Goal: Task Accomplishment & Management: Complete application form

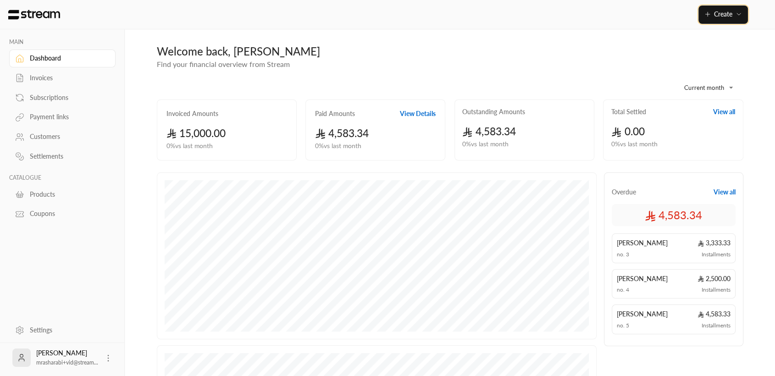
click at [722, 14] on span "Create" at bounding box center [723, 14] width 18 height 8
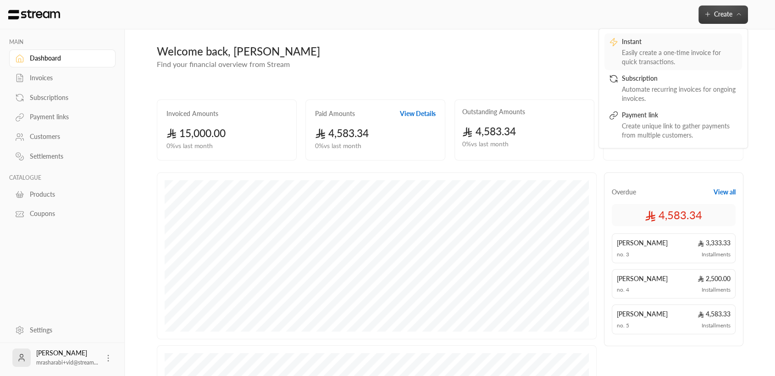
click at [703, 44] on div "Instant" at bounding box center [678, 42] width 115 height 11
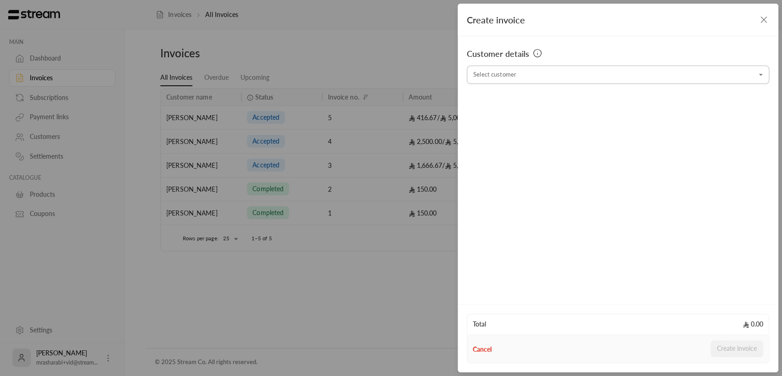
click at [646, 68] on input "Select customer" at bounding box center [618, 75] width 302 height 16
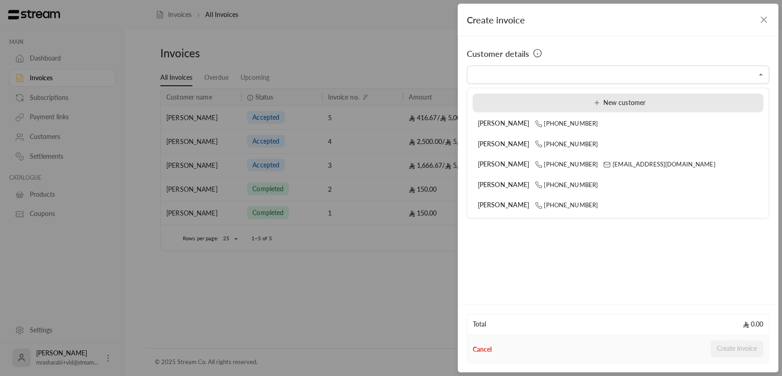
click at [678, 103] on div "New customer" at bounding box center [618, 103] width 280 height 10
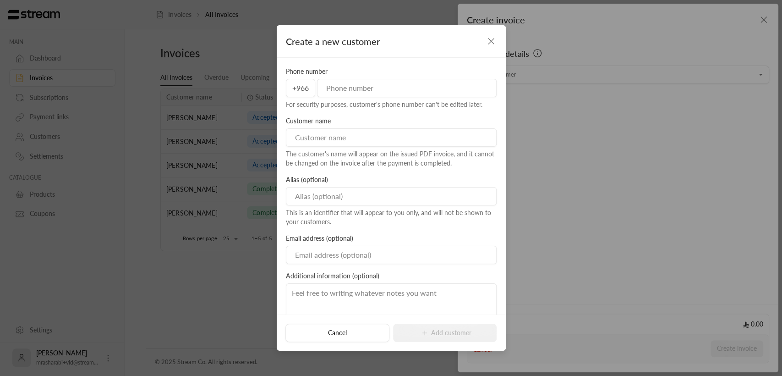
click at [378, 96] on input "tel" at bounding box center [407, 88] width 180 height 18
type input "536344351"
click at [341, 129] on input at bounding box center [391, 137] width 211 height 18
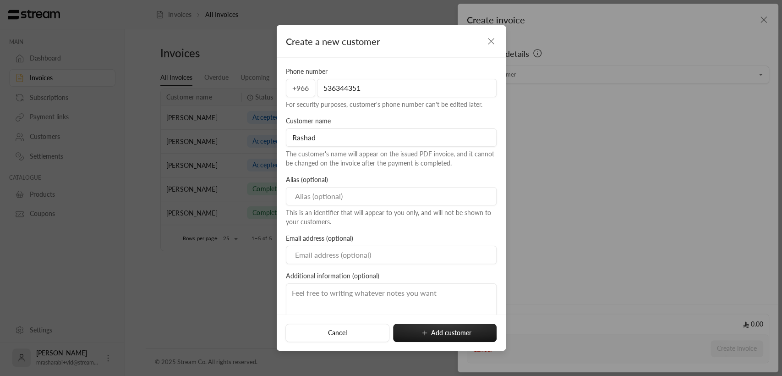
type input "Rashad"
click at [305, 192] on input at bounding box center [391, 196] width 211 height 18
type input "Mo"
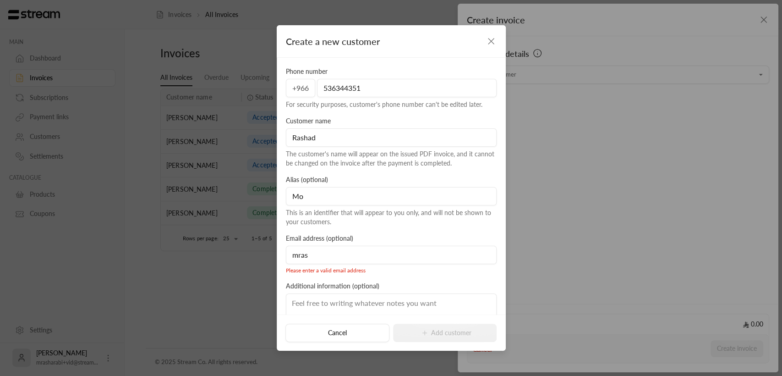
type input "[EMAIL_ADDRESS][DOMAIN_NAME]"
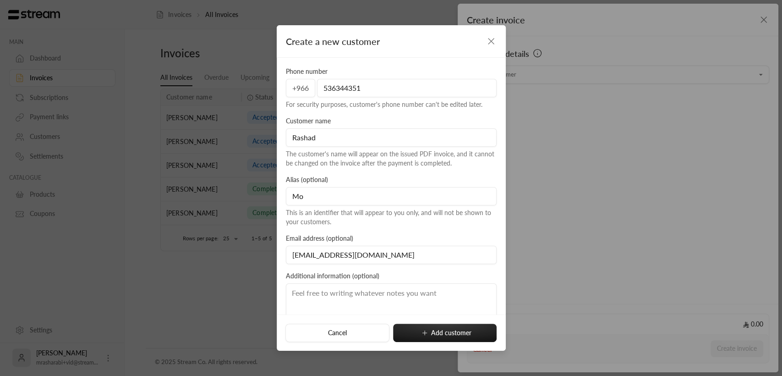
scroll to position [51, 0]
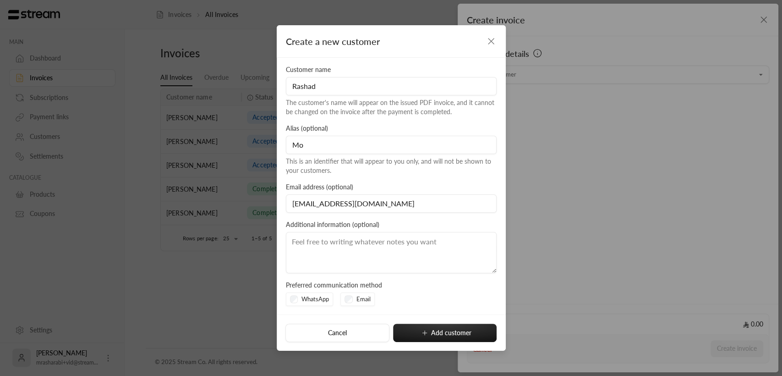
click at [335, 258] on textarea at bounding box center [391, 252] width 211 height 41
type textarea "noooooo"
click at [418, 338] on button "Add customer" at bounding box center [445, 333] width 104 height 18
click at [441, 332] on button "Add customer" at bounding box center [445, 333] width 104 height 18
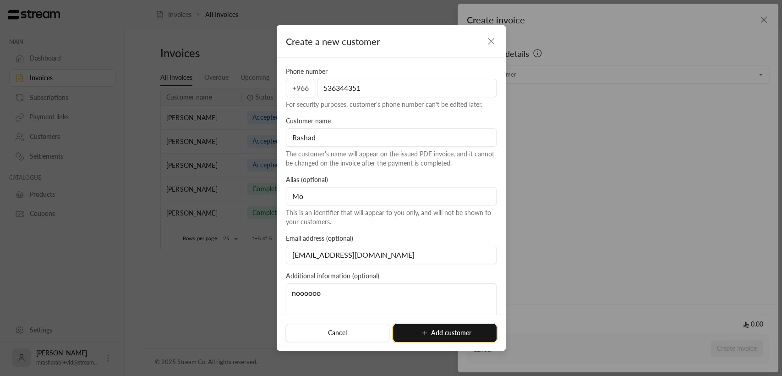
click at [422, 335] on icon "submit" at bounding box center [424, 332] width 7 height 7
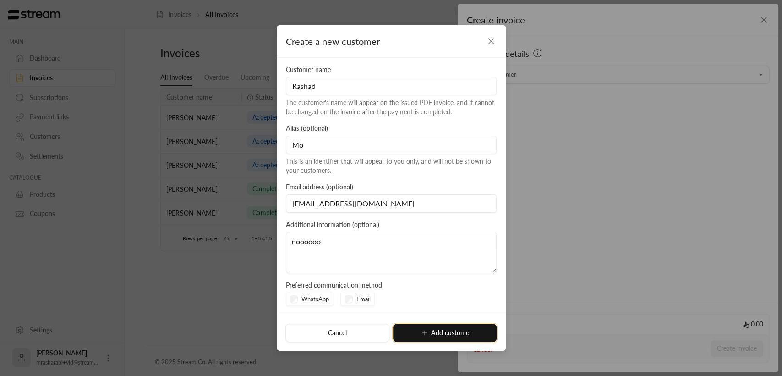
click at [429, 332] on button "Add customer" at bounding box center [445, 333] width 104 height 18
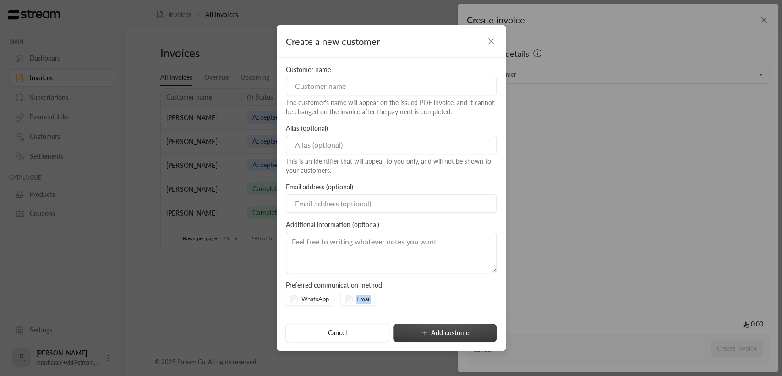
click at [429, 332] on div "Cancel Add customer" at bounding box center [391, 332] width 229 height 37
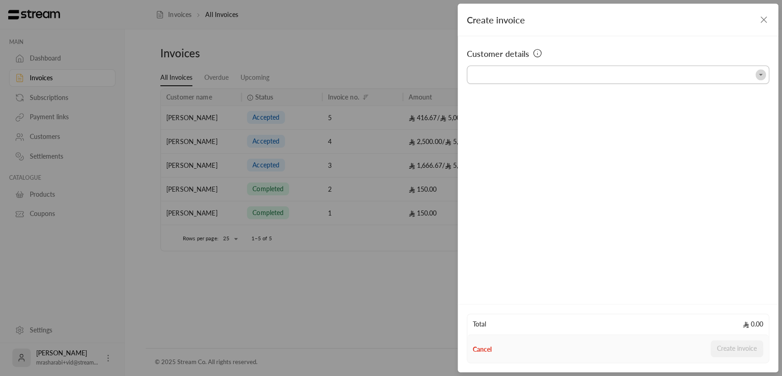
click at [761, 77] on icon "Open" at bounding box center [761, 74] width 9 height 9
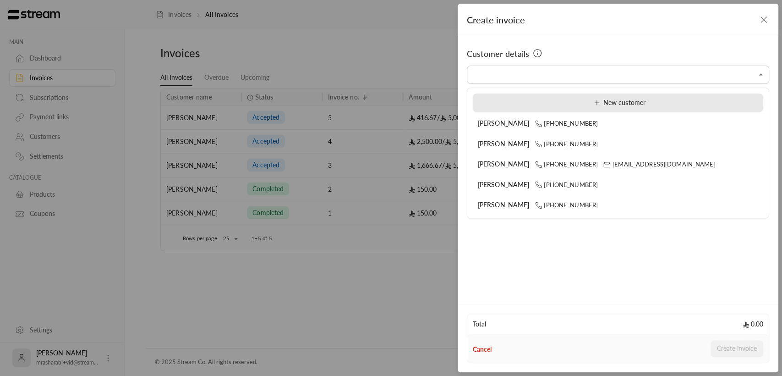
click at [630, 106] on span "New customer" at bounding box center [617, 103] width 55 height 8
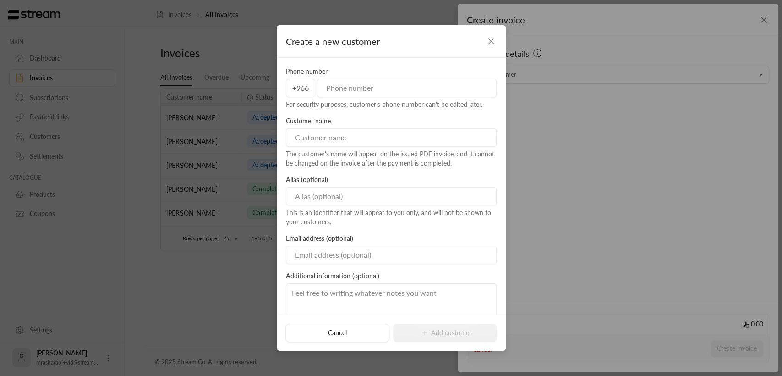
click at [363, 79] on input "tel" at bounding box center [407, 88] width 180 height 18
type input "536344351"
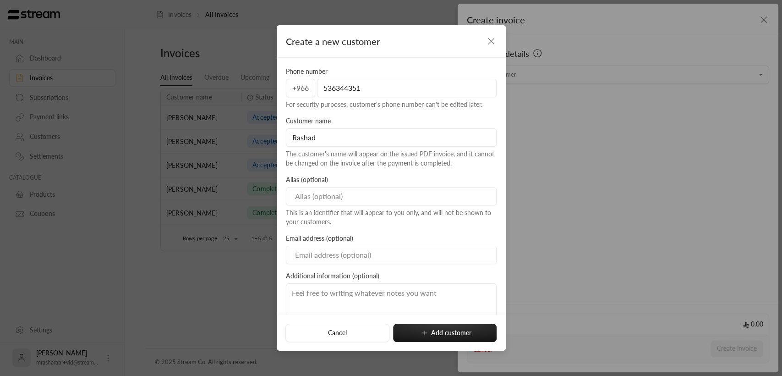
type input "Rashad"
click at [312, 194] on input at bounding box center [391, 196] width 211 height 18
type input "Mo"
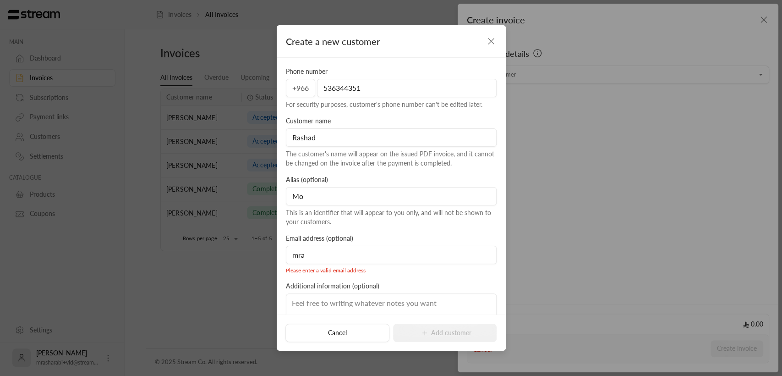
type input "[EMAIL_ADDRESS][DOMAIN_NAME]"
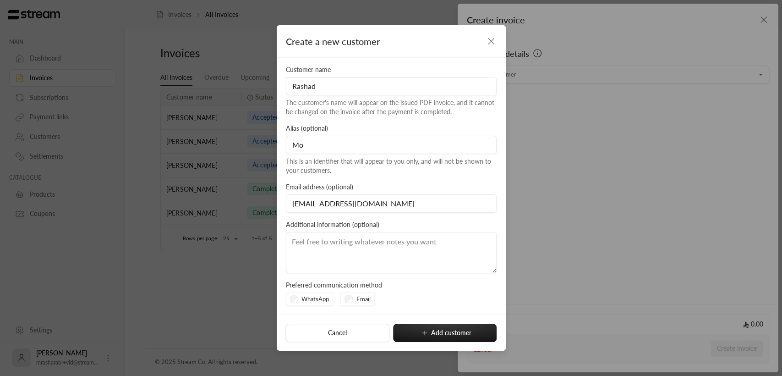
click at [395, 244] on textarea at bounding box center [391, 252] width 211 height 41
type textarea "No"
click at [412, 329] on button "Add customer" at bounding box center [445, 333] width 104 height 18
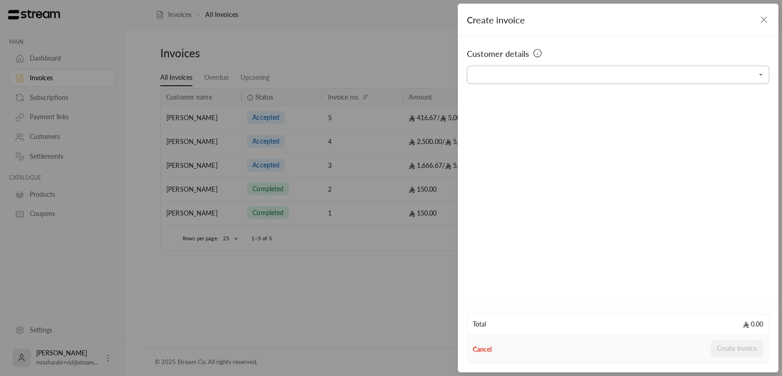
click at [758, 79] on button "Open" at bounding box center [761, 74] width 11 height 11
click at [762, 17] on icon "button" at bounding box center [764, 19] width 11 height 11
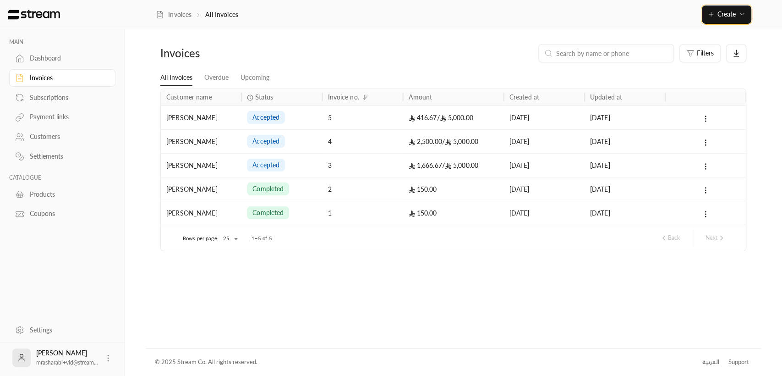
click at [739, 11] on icon "button" at bounding box center [742, 14] width 7 height 7
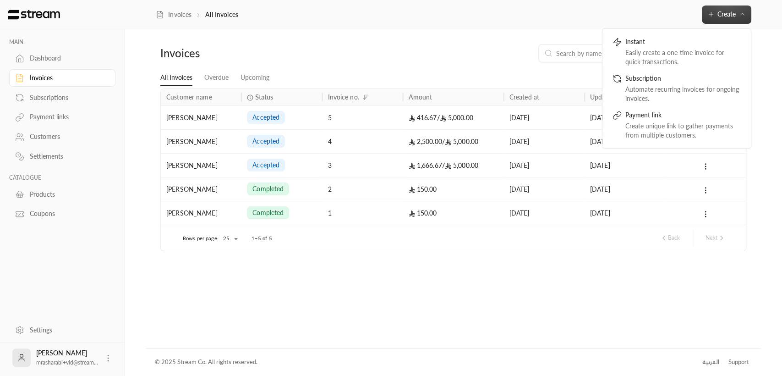
click at [770, 45] on div "MAIN Dashboard Invoices Subscriptions Payment links Customers Settlements CATAL…" at bounding box center [391, 188] width 782 height 376
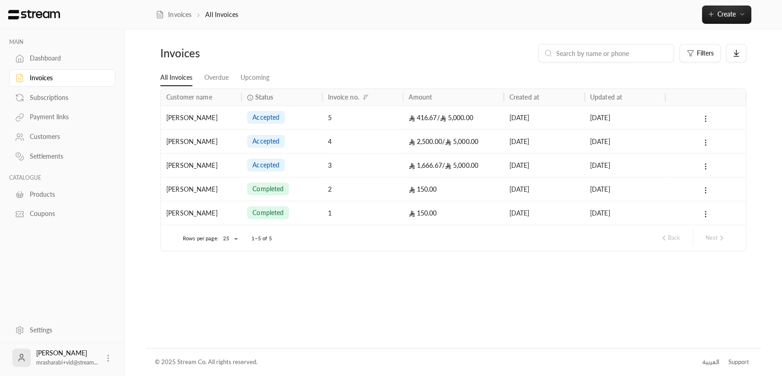
click at [62, 143] on link "Customers" at bounding box center [62, 137] width 106 height 18
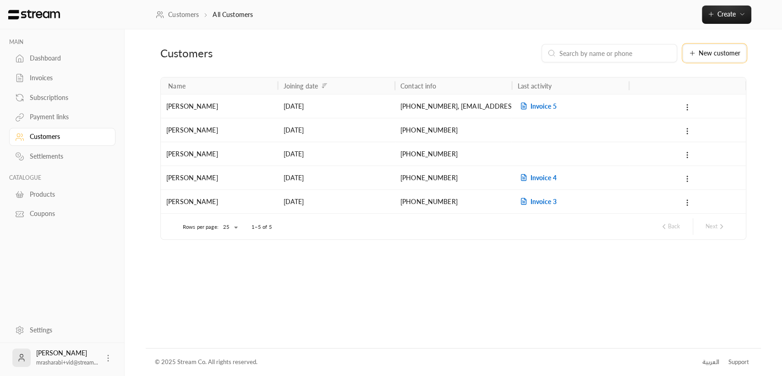
click at [709, 60] on button "New customer" at bounding box center [715, 53] width 64 height 18
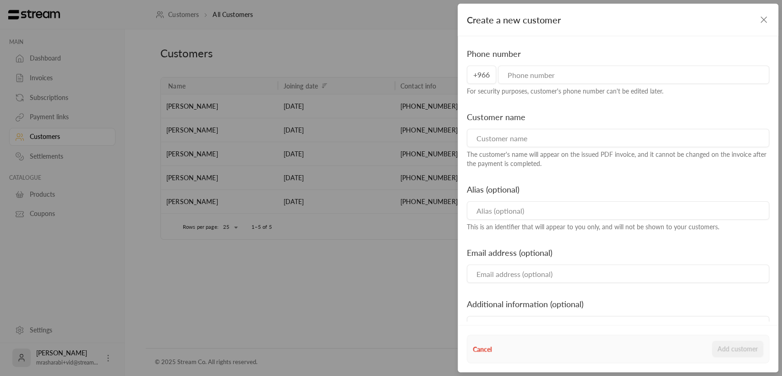
click at [646, 75] on input "tel" at bounding box center [633, 75] width 271 height 18
type input "536344351"
type input "Rashad"
click at [493, 203] on input at bounding box center [618, 210] width 302 height 18
type input "Mo"
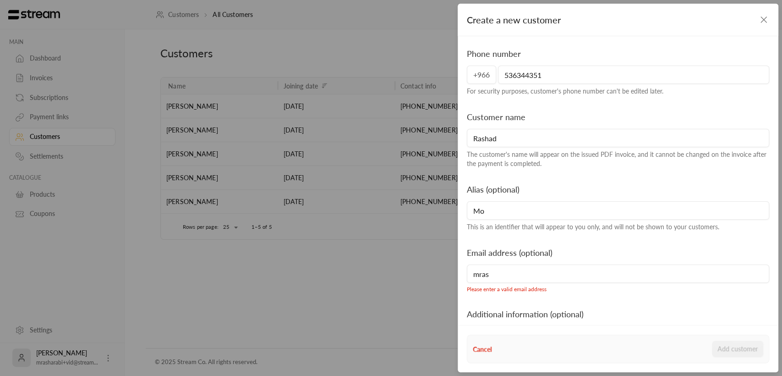
type input "[EMAIL_ADDRESS][DOMAIN_NAME]"
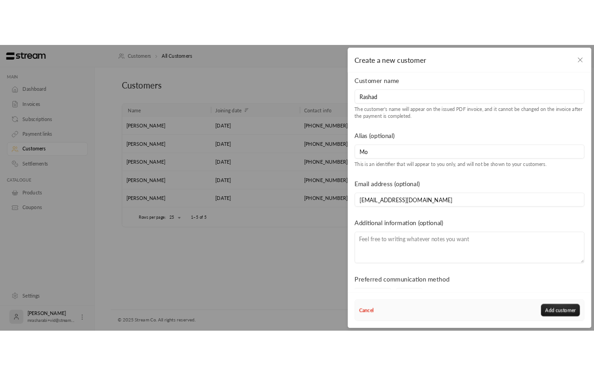
scroll to position [93, 0]
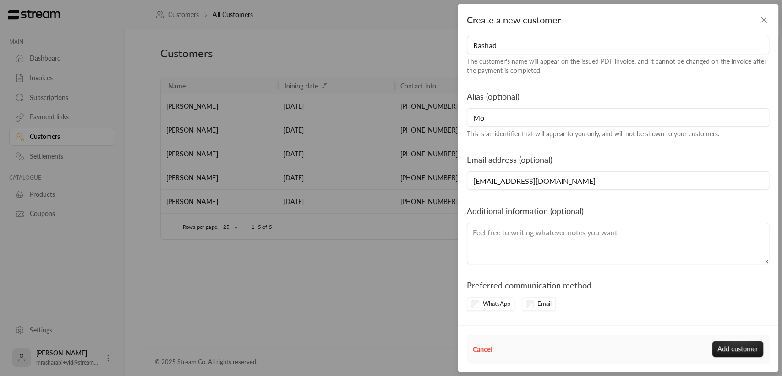
click at [573, 244] on textarea at bounding box center [618, 243] width 302 height 41
type textarea "nooooooo"
click at [726, 350] on button "Add customer" at bounding box center [737, 349] width 51 height 16
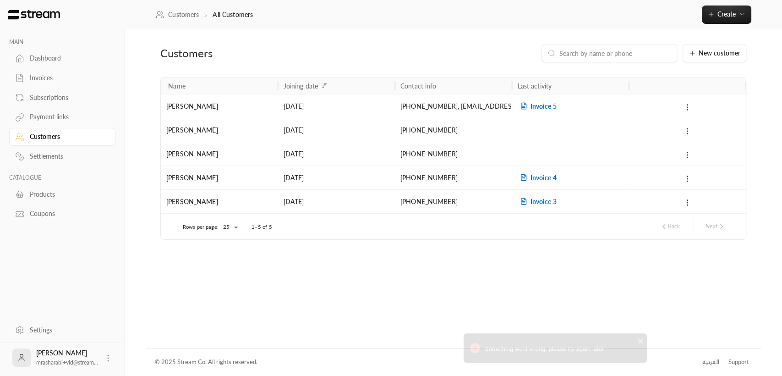
drag, startPoint x: 734, startPoint y: 348, endPoint x: 606, endPoint y: 351, distance: 127.9
click at [606, 351] on span "Something went wrong, please try again later" at bounding box center [563, 348] width 156 height 9
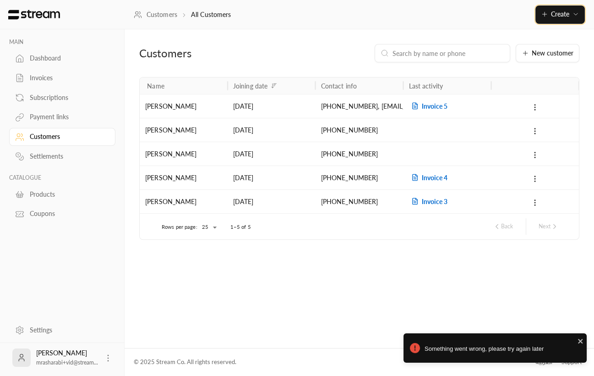
click at [576, 10] on span "Create" at bounding box center [560, 14] width 38 height 8
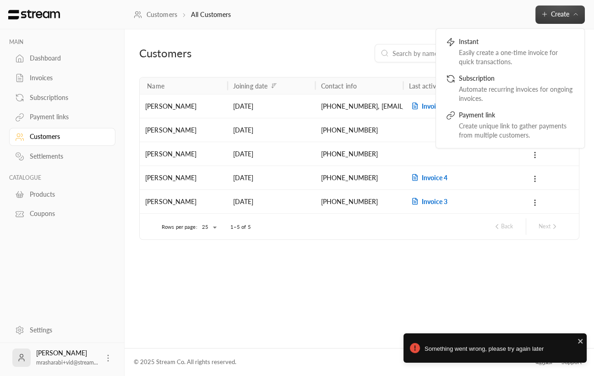
click at [322, 63] on div "Customers New customer" at bounding box center [360, 60] width 450 height 33
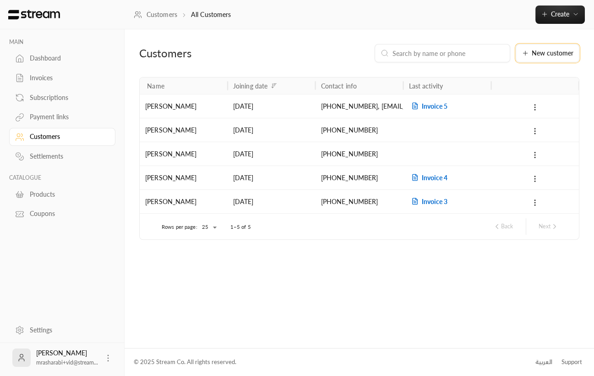
click at [528, 57] on button "New customer" at bounding box center [548, 53] width 64 height 18
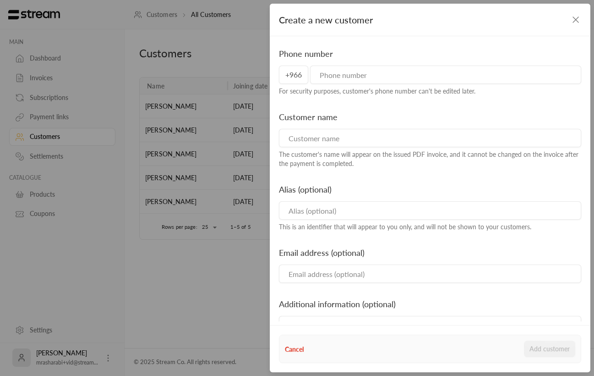
click at [472, 76] on input "tel" at bounding box center [445, 75] width 271 height 18
type input "536344351"
click at [377, 140] on input at bounding box center [430, 138] width 302 height 18
type input "Rashad"
type input "Mo"
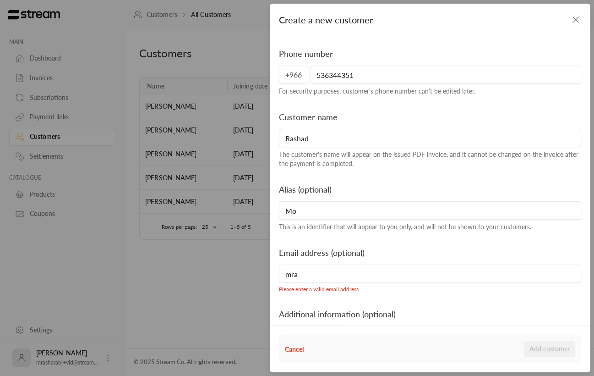
type input "[EMAIL_ADDRESS][DOMAIN_NAME]"
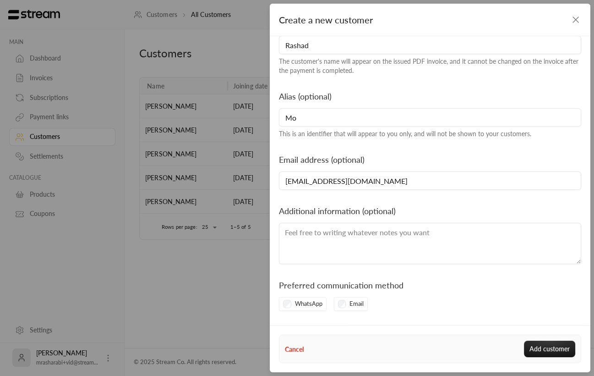
click at [389, 241] on textarea at bounding box center [430, 243] width 302 height 41
type textarea "nooo"
click at [566, 343] on button "Add customer" at bounding box center [549, 349] width 51 height 16
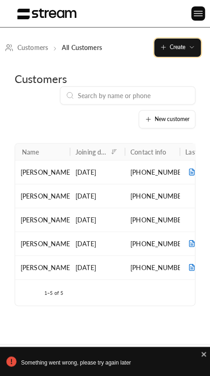
click at [187, 49] on span "Create" at bounding box center [178, 47] width 36 height 7
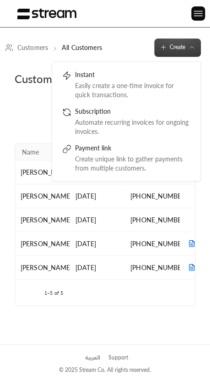
click at [203, 63] on div "Customers New customer Name Joining date Contact info Last activity [PERSON_NAM…" at bounding box center [105, 200] width 210 height 287
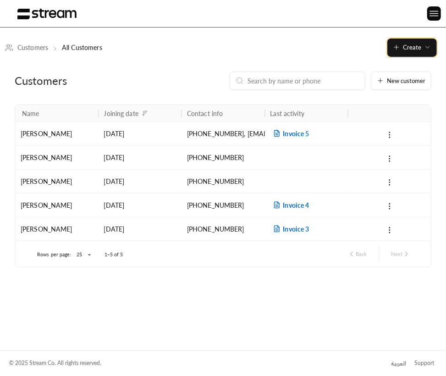
click at [428, 52] on button "Create" at bounding box center [411, 47] width 49 height 18
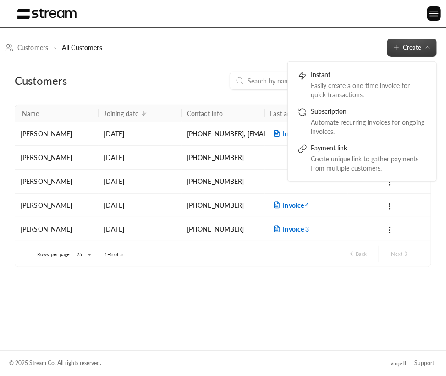
click at [315, 38] on div "Customers All Customers Create Instant Easily create a one-time invoice for qui…" at bounding box center [223, 47] width 446 height 18
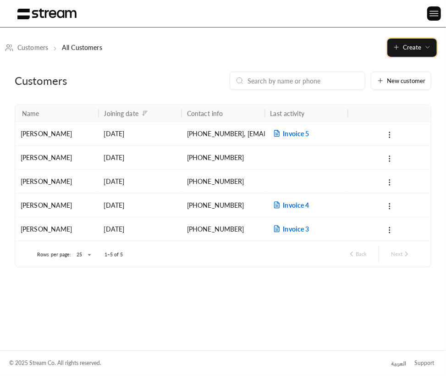
click at [432, 56] on button "Create" at bounding box center [411, 47] width 49 height 18
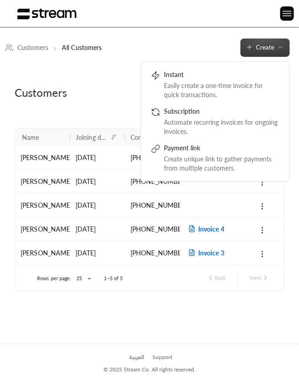
click at [226, 306] on div "Customers New customer Name Joining date Contact info Last activity [PERSON_NAM…" at bounding box center [149, 200] width 299 height 287
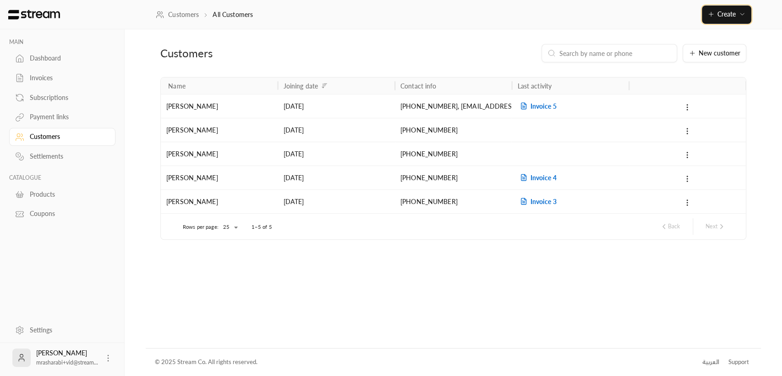
click at [737, 9] on button "Create" at bounding box center [726, 14] width 49 height 18
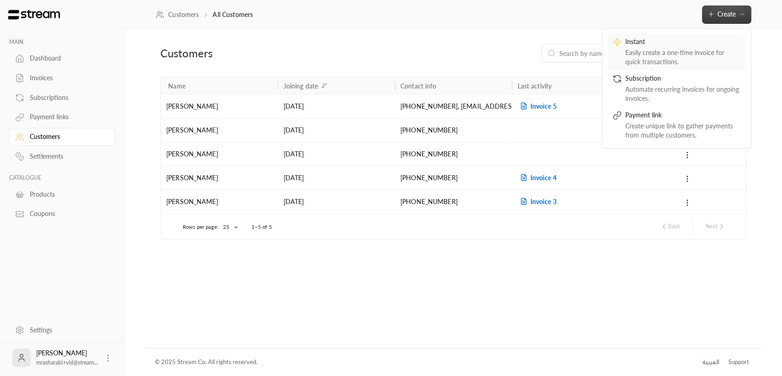
click at [674, 56] on div "Easily create a one-time invoice for quick transactions." at bounding box center [683, 57] width 115 height 18
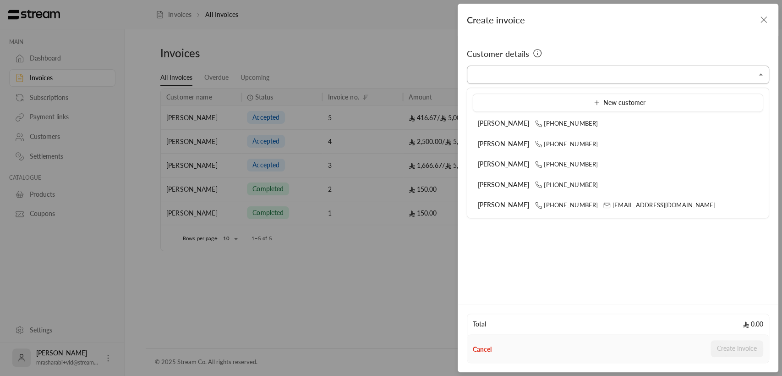
click at [576, 77] on input "Select customer" at bounding box center [618, 75] width 302 height 16
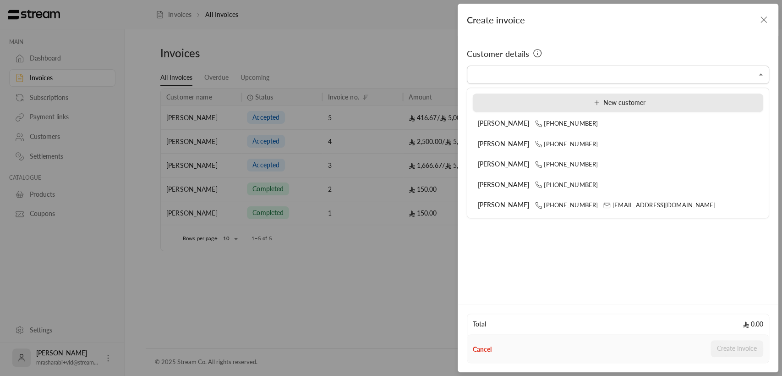
click at [486, 101] on div "New customer" at bounding box center [618, 103] width 280 height 10
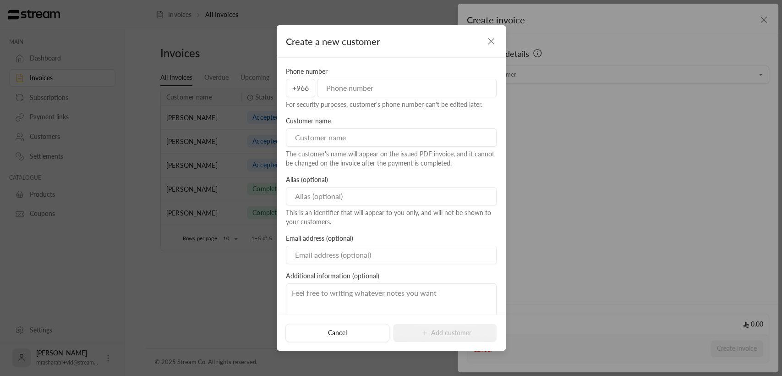
click at [378, 91] on input "tel" at bounding box center [407, 88] width 180 height 18
type input "536344351"
click at [322, 142] on input at bounding box center [391, 137] width 211 height 18
type input "as"
click at [310, 248] on input "Email" at bounding box center [391, 255] width 211 height 18
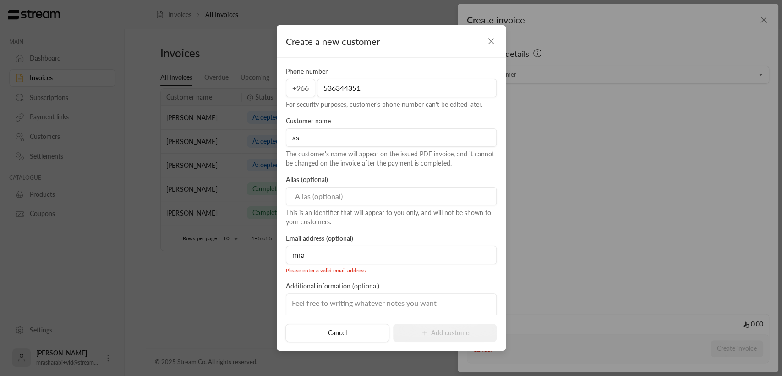
type input "[EMAIL_ADDRESS][DOMAIN_NAME]"
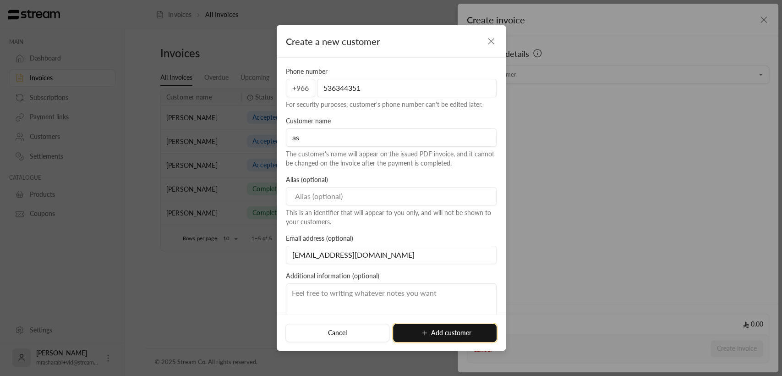
click at [455, 335] on button "Add customer" at bounding box center [445, 333] width 104 height 18
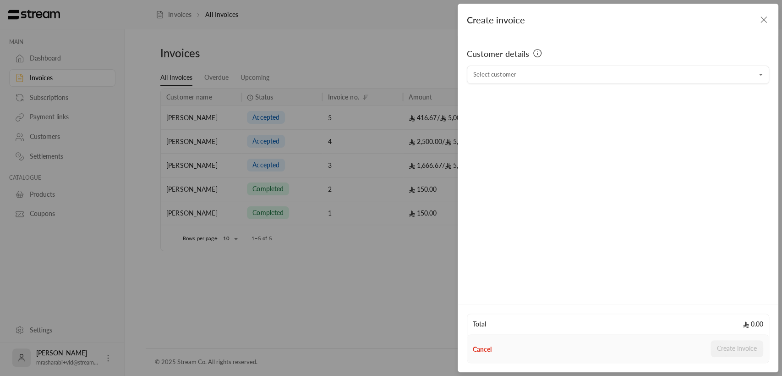
click at [764, 20] on icon "button" at bounding box center [764, 19] width 11 height 11
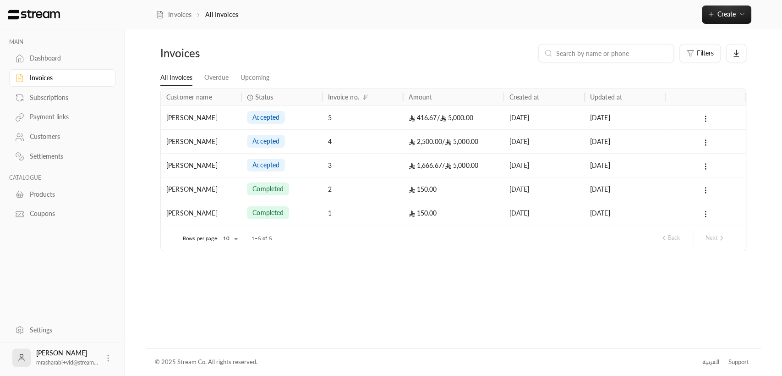
click at [33, 132] on div "Customers" at bounding box center [67, 136] width 74 height 9
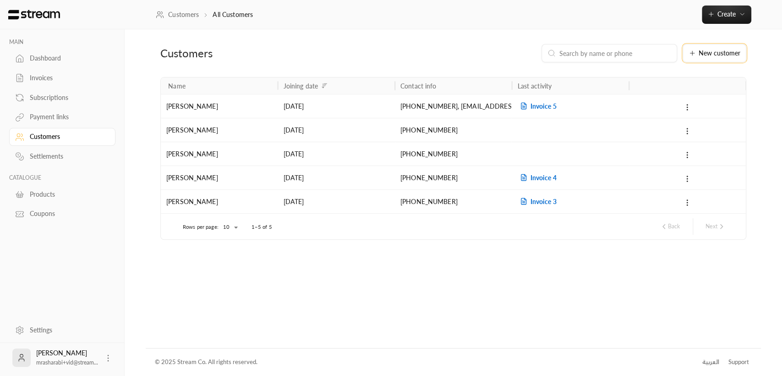
click at [694, 52] on icon at bounding box center [692, 52] width 7 height 7
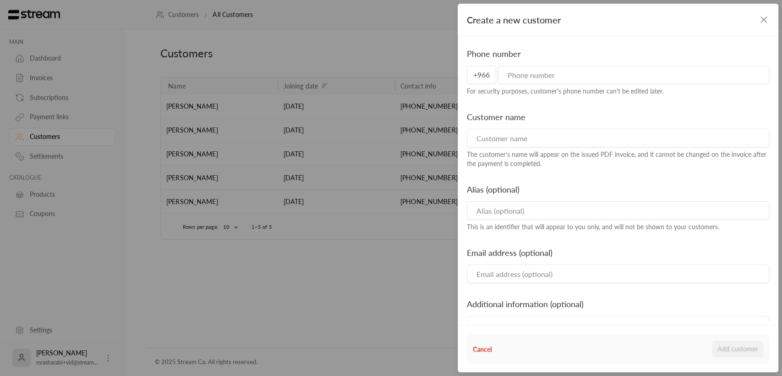
click at [566, 77] on input "tel" at bounding box center [633, 75] width 271 height 18
type input "536344351"
click at [500, 267] on input "Email" at bounding box center [618, 273] width 302 height 18
type input "[EMAIL_ADDRESS][DOMAIN_NAME]"
click at [519, 137] on input at bounding box center [618, 138] width 302 height 18
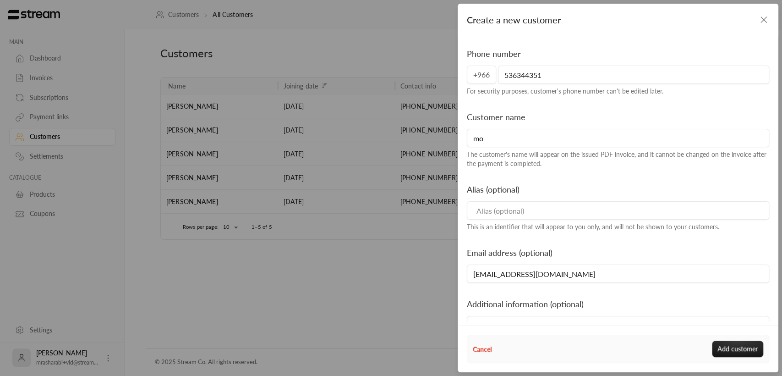
type input "mo"
click at [682, 249] on div "Email address (optional) [EMAIL_ADDRESS][DOMAIN_NAME]" at bounding box center [618, 264] width 312 height 37
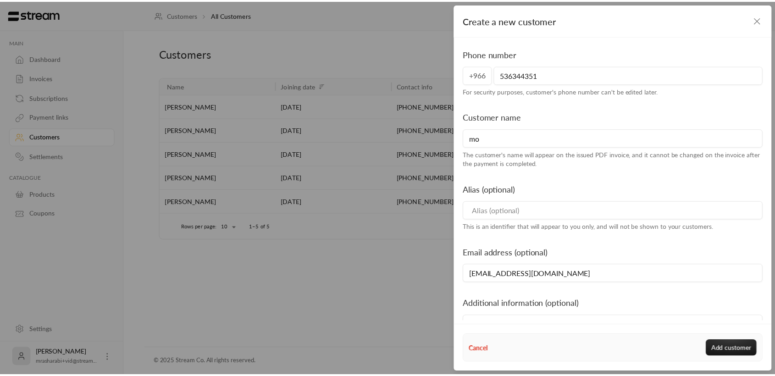
scroll to position [93, 0]
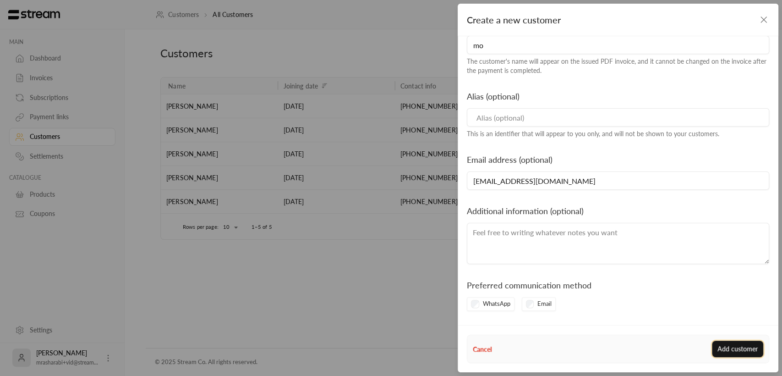
click at [732, 341] on button "Add customer" at bounding box center [737, 349] width 51 height 16
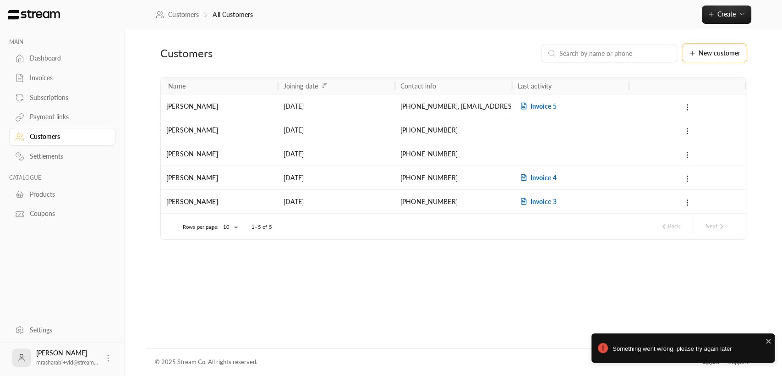
click at [708, 54] on span "New customer" at bounding box center [720, 53] width 42 height 6
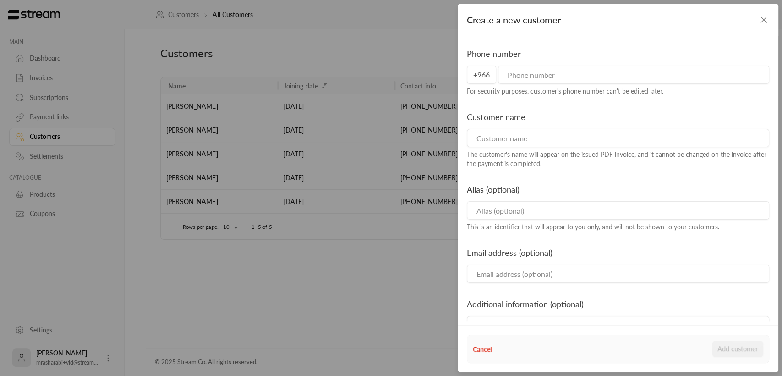
click at [763, 20] on icon "button" at bounding box center [764, 19] width 11 height 11
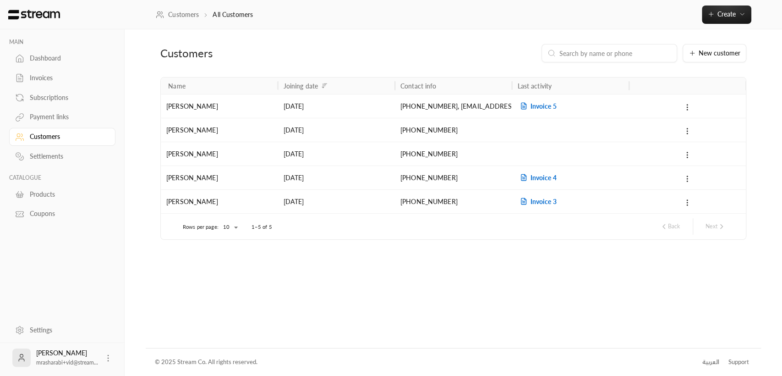
click at [684, 115] on div at bounding box center [688, 105] width 106 height 23
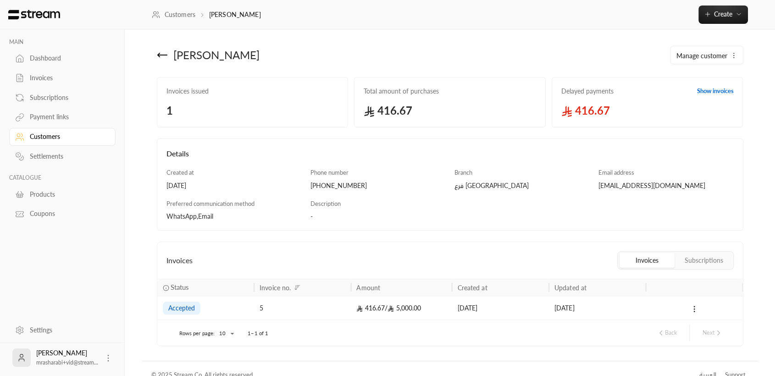
click at [728, 55] on div "Manage customer" at bounding box center [706, 56] width 61 height 10
click at [698, 99] on span "Delete" at bounding box center [690, 99] width 18 height 7
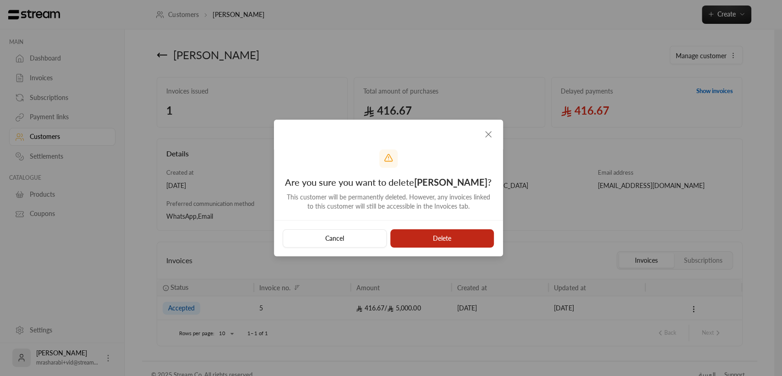
click at [454, 235] on button "Delete" at bounding box center [442, 238] width 104 height 18
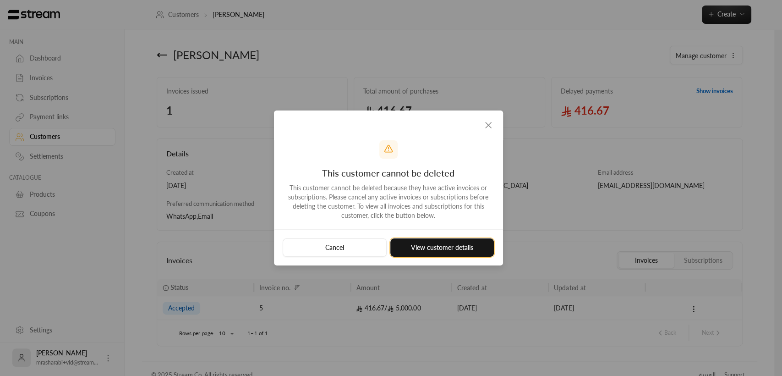
click at [448, 249] on button "View customer details" at bounding box center [442, 247] width 104 height 18
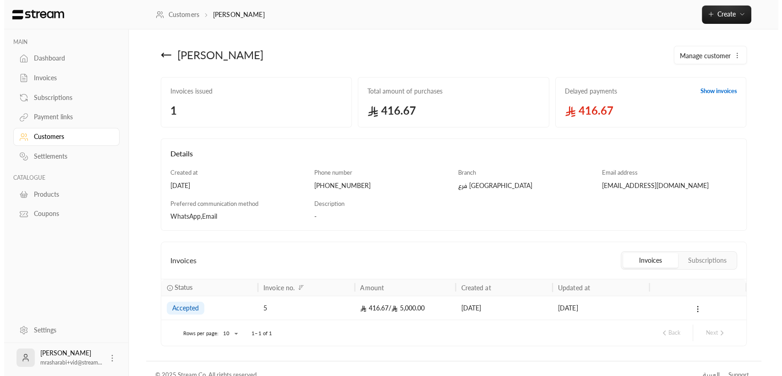
scroll to position [12, 0]
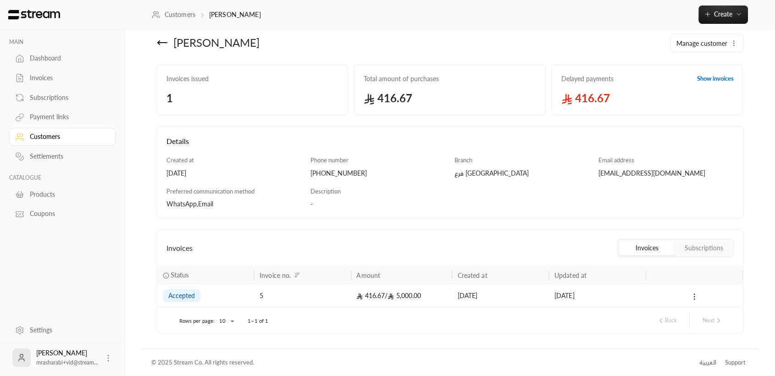
click at [694, 291] on button at bounding box center [694, 296] width 10 height 11
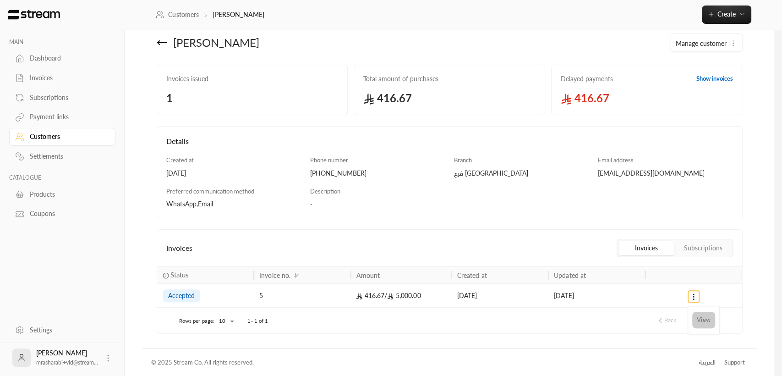
click at [704, 324] on li "View" at bounding box center [704, 320] width 23 height 16
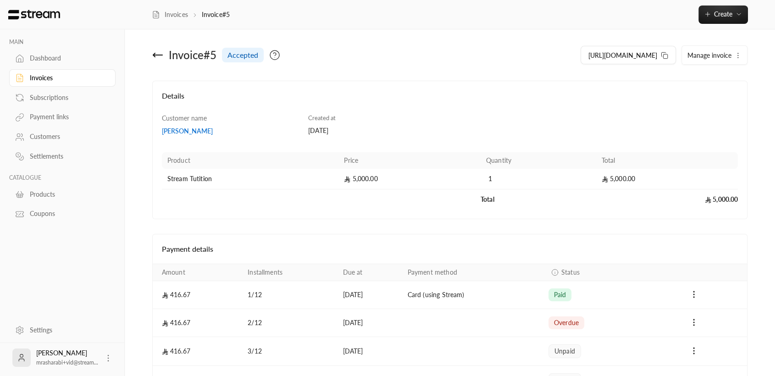
click at [737, 54] on icon "button" at bounding box center [737, 55] width 7 height 7
click at [719, 74] on link "Cancel" at bounding box center [715, 82] width 57 height 16
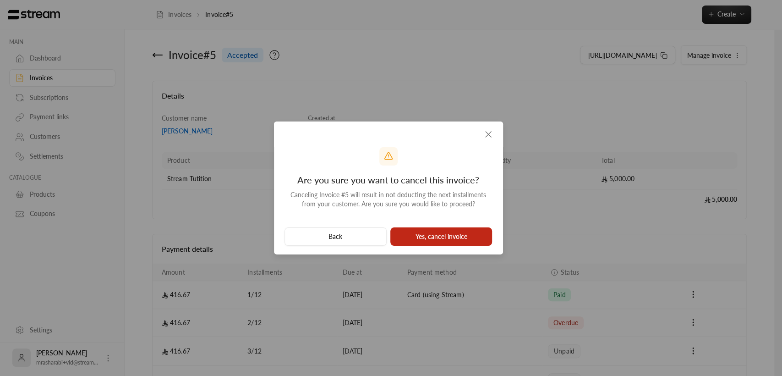
click at [434, 232] on button "Yes, cancel invoice" at bounding box center [441, 236] width 102 height 18
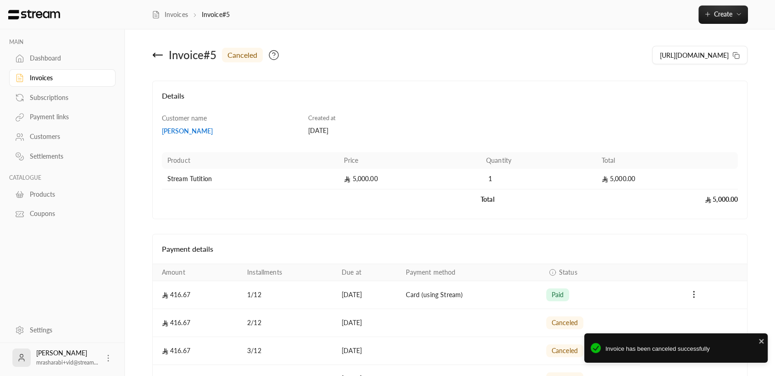
click at [155, 56] on icon at bounding box center [157, 54] width 11 height 11
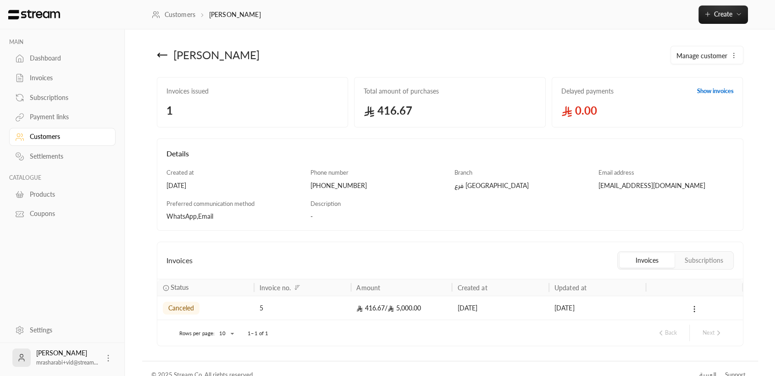
click at [73, 130] on link "Customers" at bounding box center [62, 137] width 106 height 18
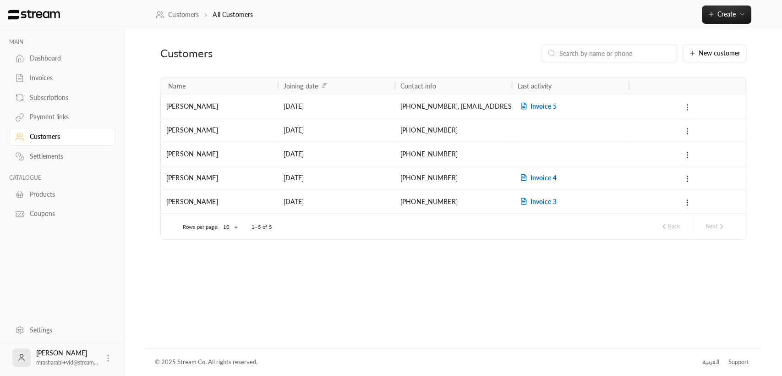
click at [686, 107] on icon at bounding box center [687, 107] width 8 height 8
click at [700, 143] on li "Delete" at bounding box center [699, 147] width 27 height 16
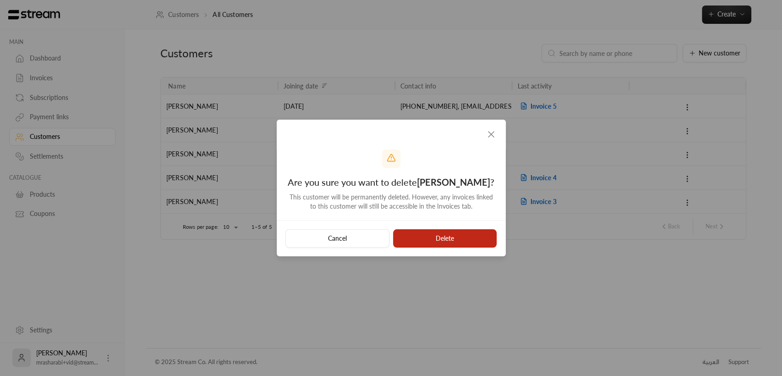
click at [474, 235] on button "Delete" at bounding box center [445, 238] width 104 height 18
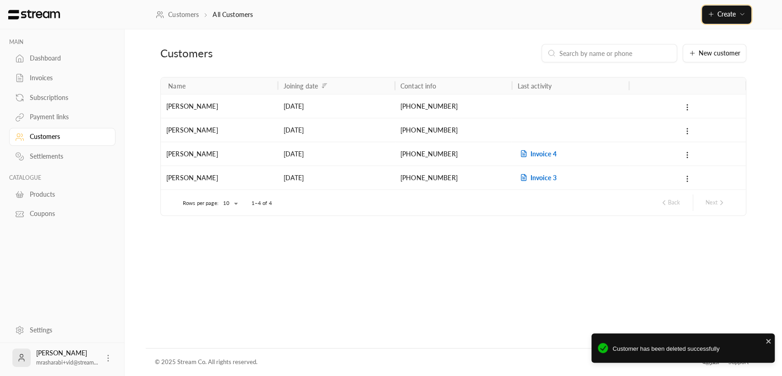
click at [741, 8] on button "Create" at bounding box center [726, 14] width 49 height 18
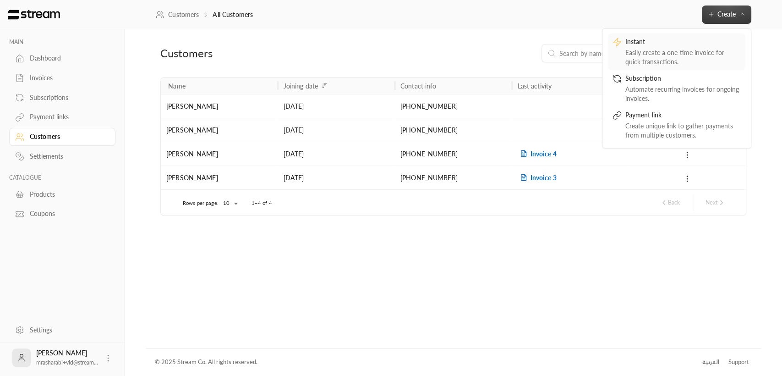
click at [701, 49] on div "Easily create a one-time invoice for quick transactions." at bounding box center [683, 57] width 115 height 18
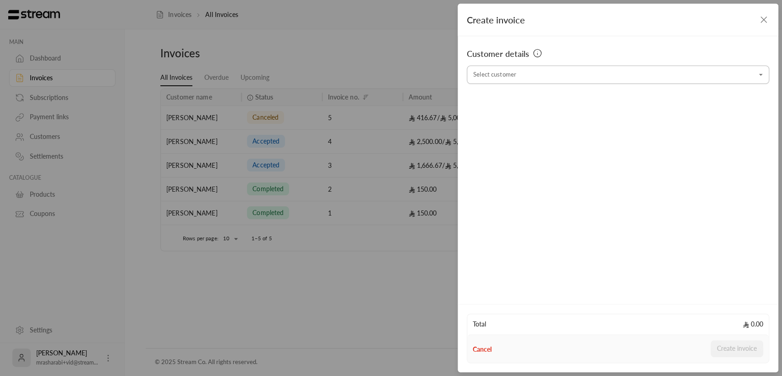
click at [702, 75] on input "Select customer" at bounding box center [618, 75] width 302 height 16
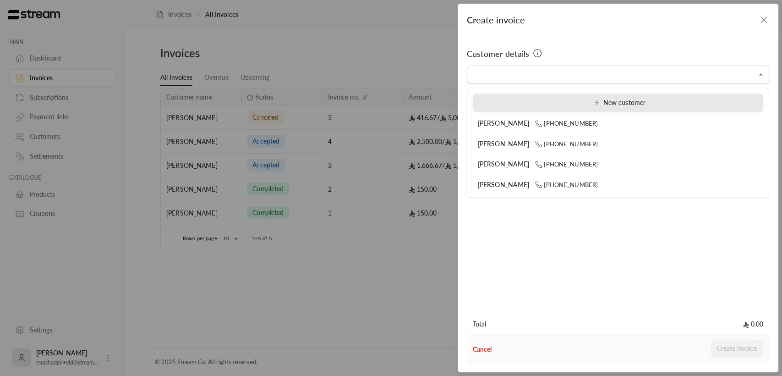
click at [682, 101] on div "New customer" at bounding box center [618, 103] width 280 height 10
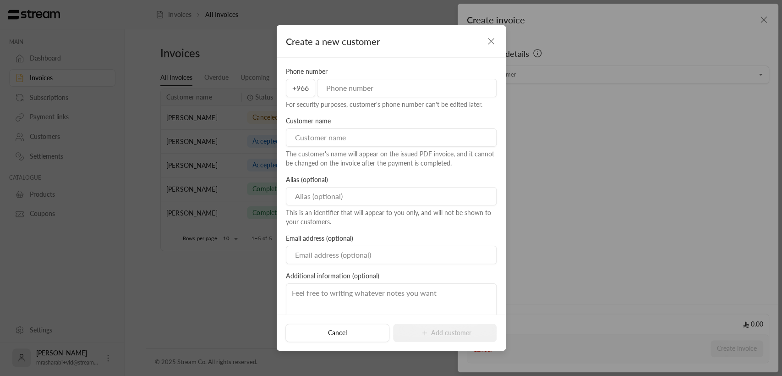
click at [396, 88] on input "tel" at bounding box center [407, 88] width 180 height 18
type input "536344351"
click at [334, 139] on input at bounding box center [391, 137] width 211 height 18
type input "M"
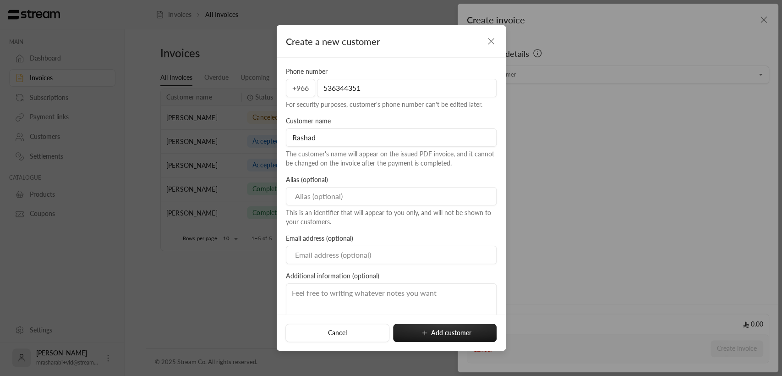
type input "Rashad"
click at [353, 121] on div "Customer name [PERSON_NAME] The customer's name will appear on the issued PDF i…" at bounding box center [391, 141] width 220 height 51
click at [332, 200] on input at bounding box center [391, 196] width 211 height 18
click at [398, 195] on input at bounding box center [391, 196] width 211 height 18
click at [389, 178] on div "Alias (optional) This is an identifier that will appear to you only, and will n…" at bounding box center [391, 200] width 220 height 51
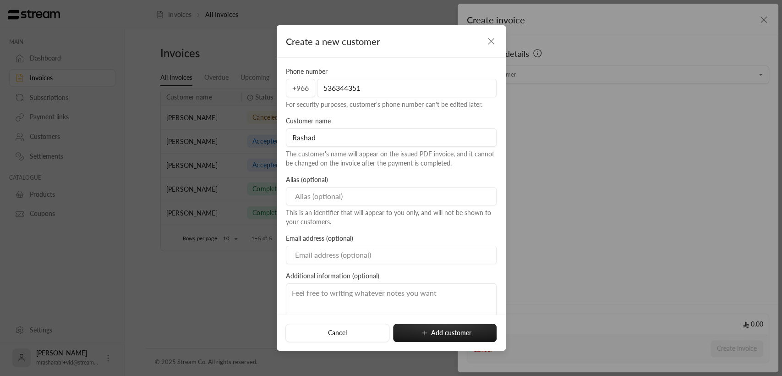
click at [497, 40] on div "Create a new customer" at bounding box center [391, 41] width 229 height 33
click at [496, 39] on div "Create a new customer" at bounding box center [391, 41] width 229 height 33
click at [495, 39] on icon "button" at bounding box center [491, 41] width 11 height 11
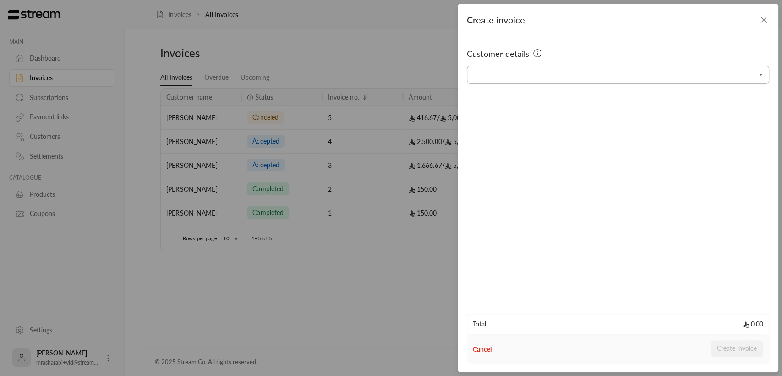
click at [763, 74] on icon "Open" at bounding box center [761, 74] width 9 height 9
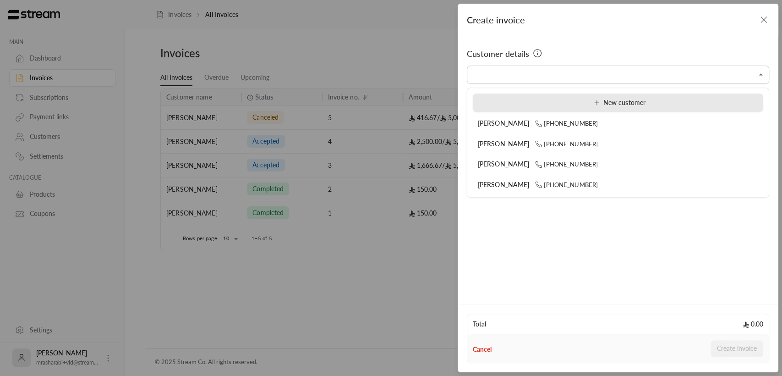
click at [675, 104] on div "New customer" at bounding box center [618, 103] width 280 height 10
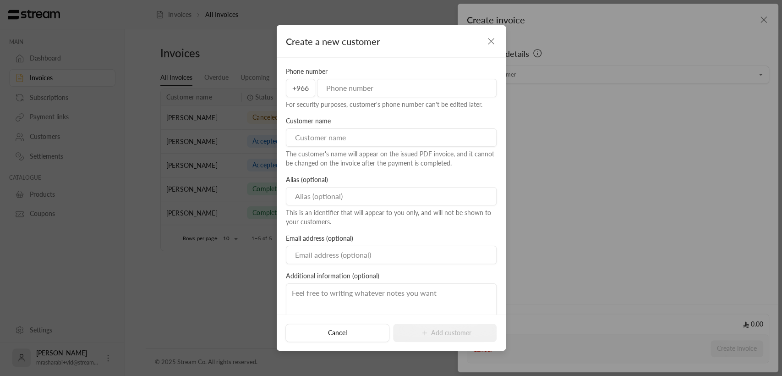
click at [709, 105] on div "Create a new customer Phone number +966 For security purposes, customer's phone…" at bounding box center [391, 188] width 782 height 376
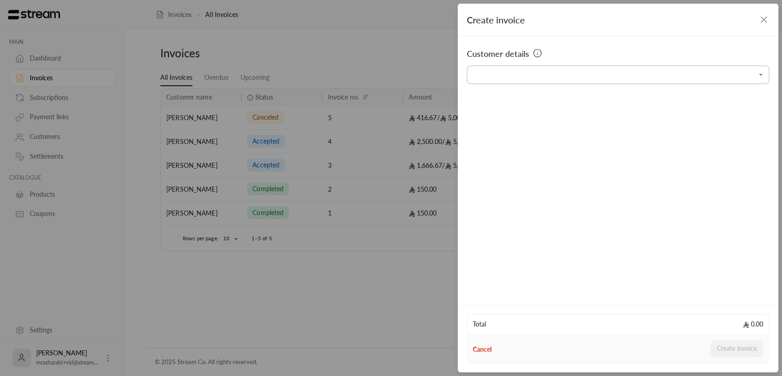
click at [759, 76] on icon "Open" at bounding box center [761, 74] width 9 height 9
click at [763, 78] on icon "Open" at bounding box center [761, 74] width 9 height 9
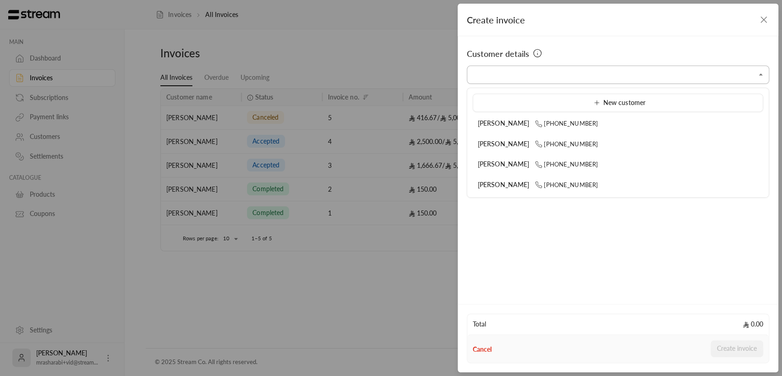
click at [760, 81] on input "Select customer" at bounding box center [618, 75] width 302 height 16
